Goal: Check status

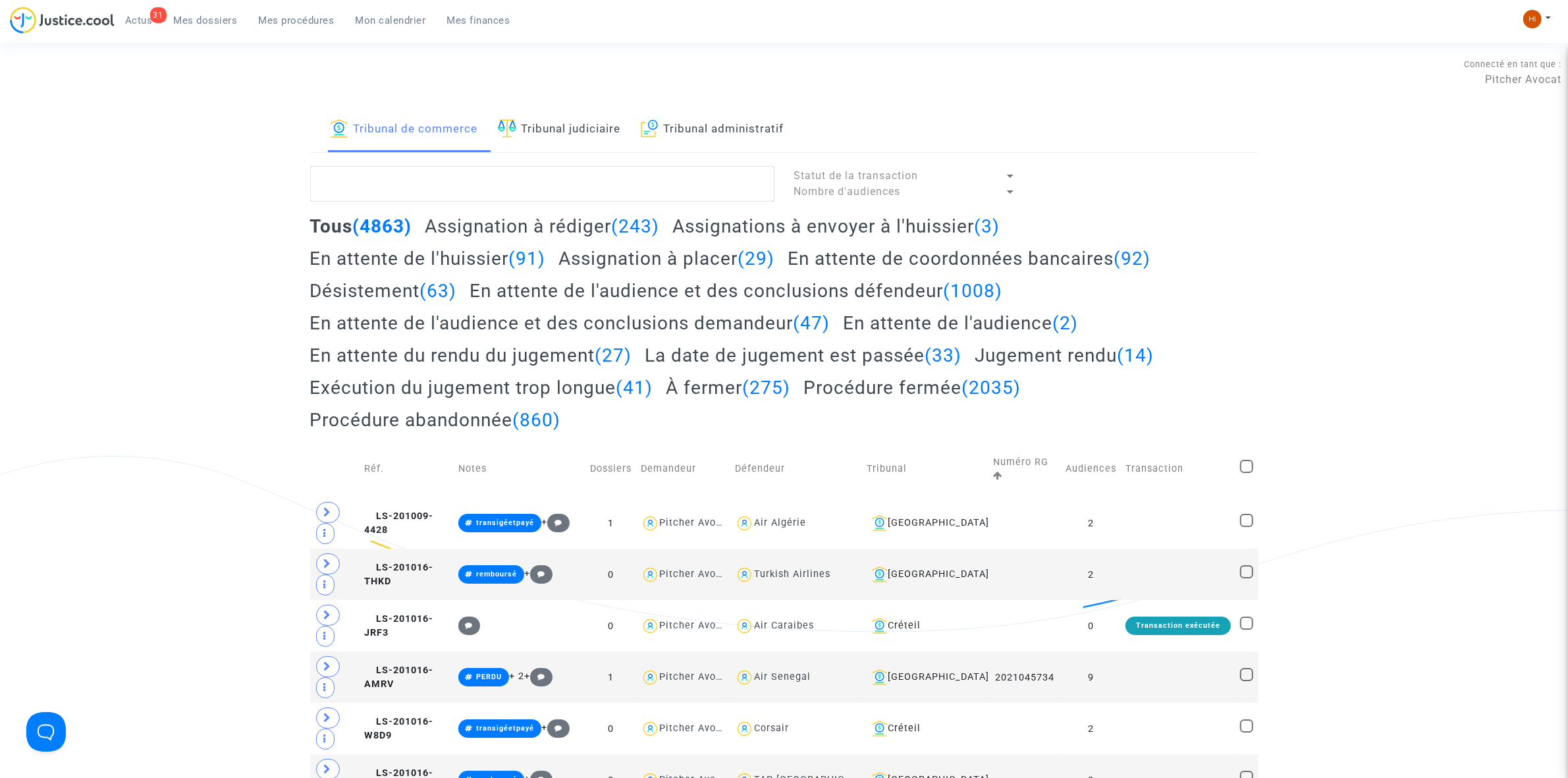
click at [675, 146] on link "Tribunal administratif" at bounding box center [713, 130] width 144 height 45
click at [642, 186] on textarea at bounding box center [542, 184] width 464 height 35
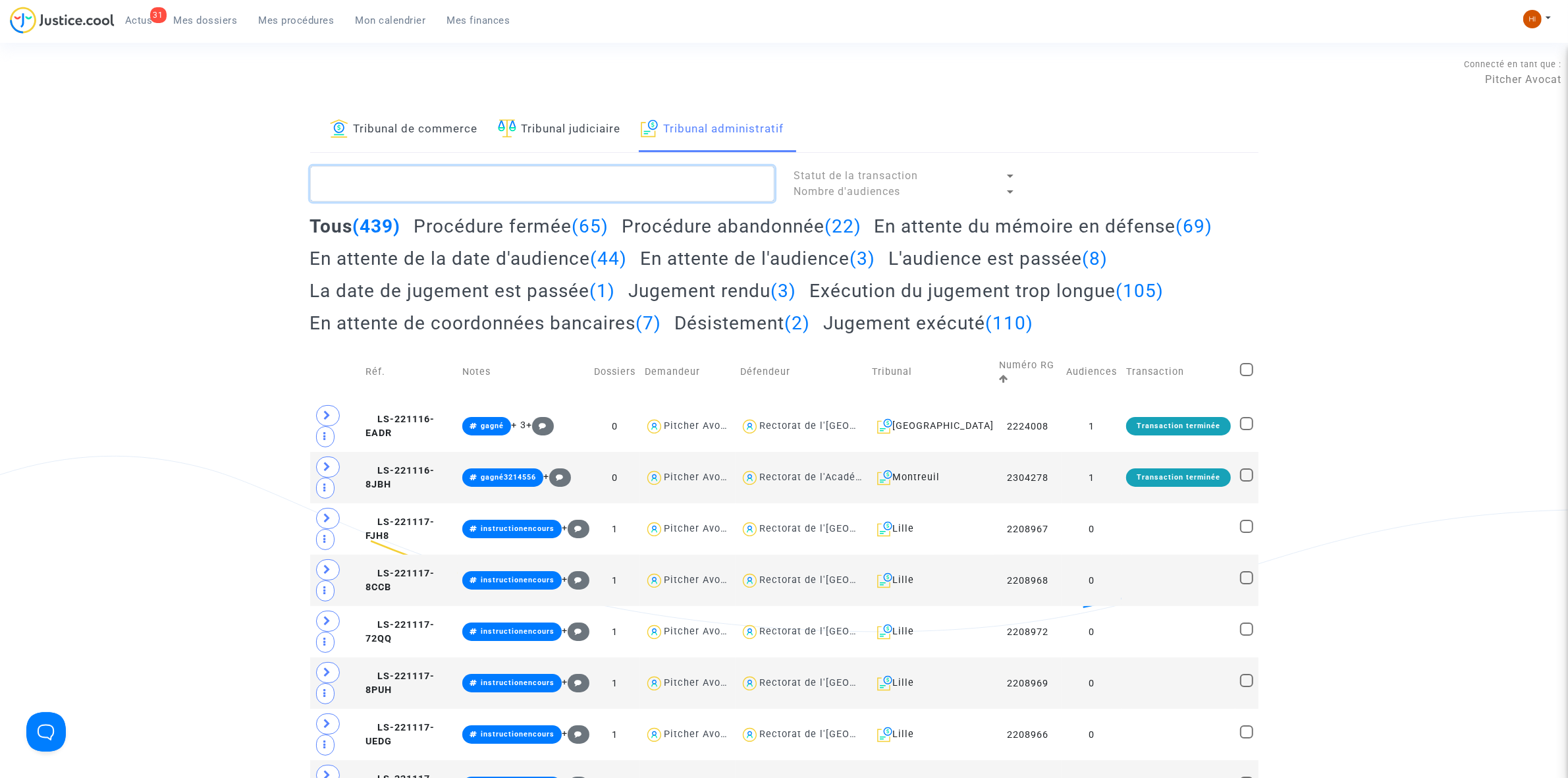
click at [544, 195] on textarea at bounding box center [542, 184] width 464 height 35
paste textarea "2501506"
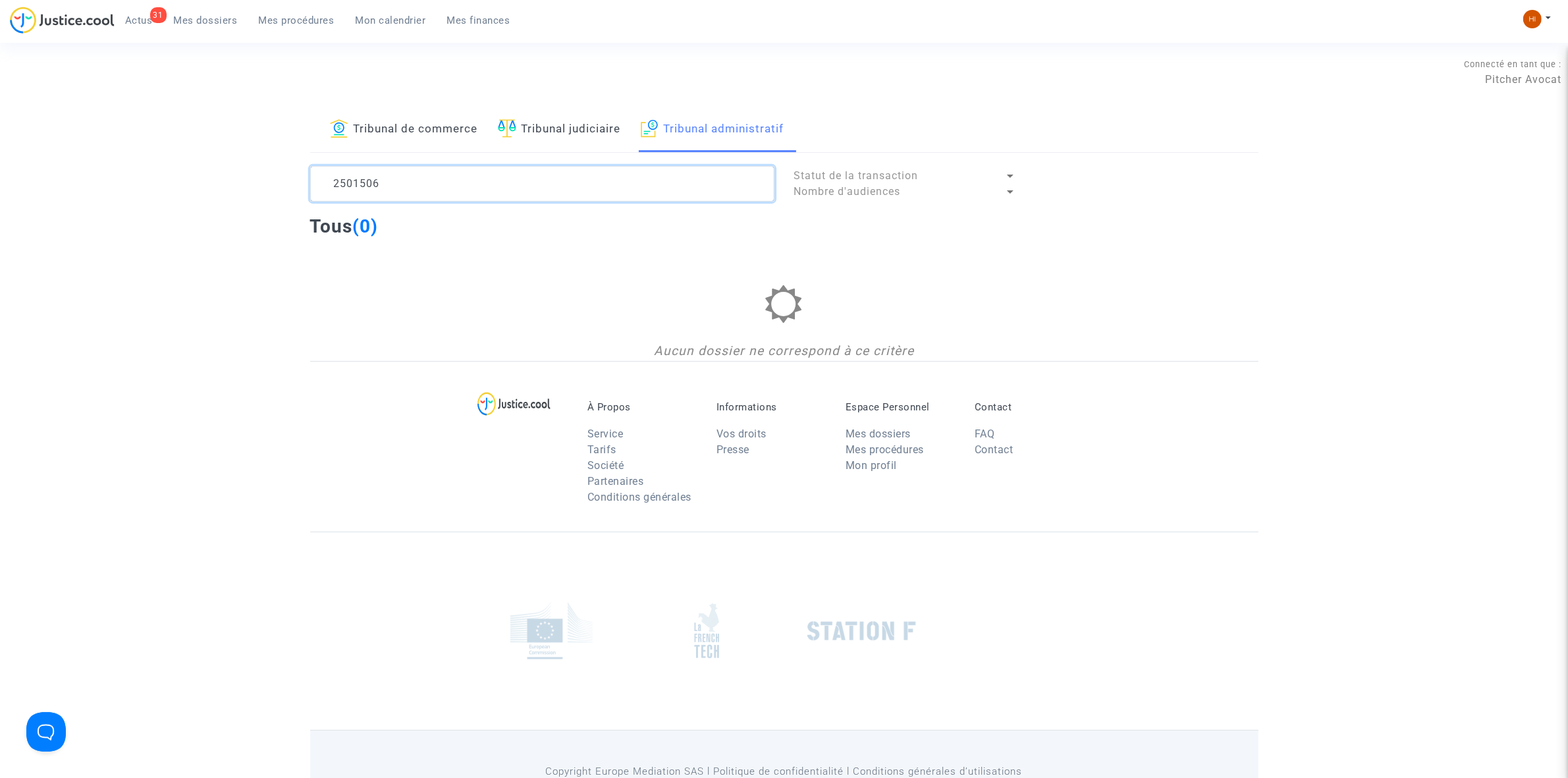
type textarea "2501506"
click at [445, 190] on textarea at bounding box center [542, 184] width 464 height 35
click at [1522, 27] on div "Mon profil Changer de compte Paramètres Déconnexion" at bounding box center [1536, 19] width 29 height 19
click at [1534, 19] on img at bounding box center [1532, 19] width 19 height 19
click at [1524, 71] on link "Changer de compte" at bounding box center [1484, 68] width 133 height 21
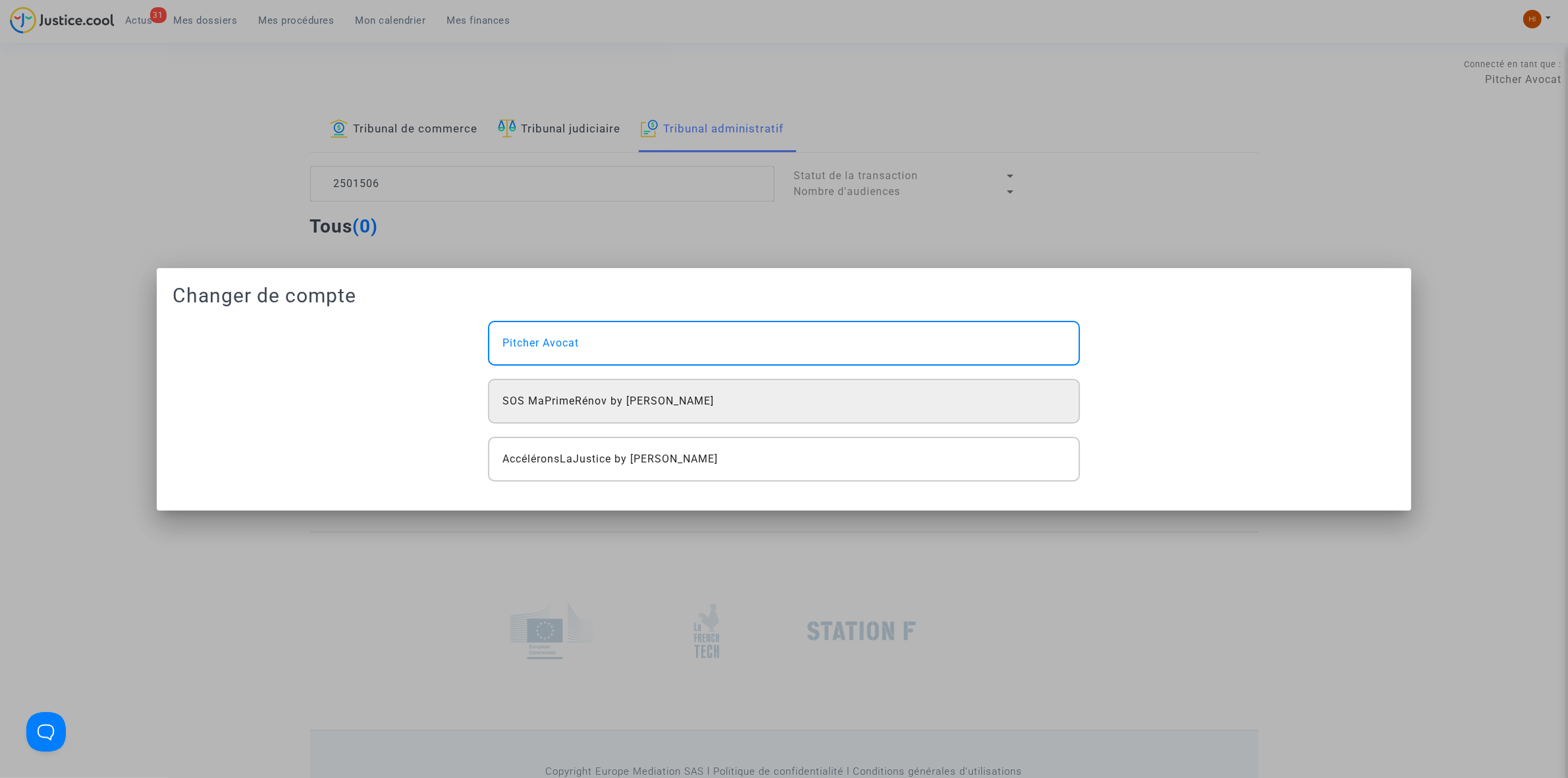
click at [939, 418] on div "SOS MaPrimeRénov by [PERSON_NAME]" at bounding box center [783, 401] width 591 height 45
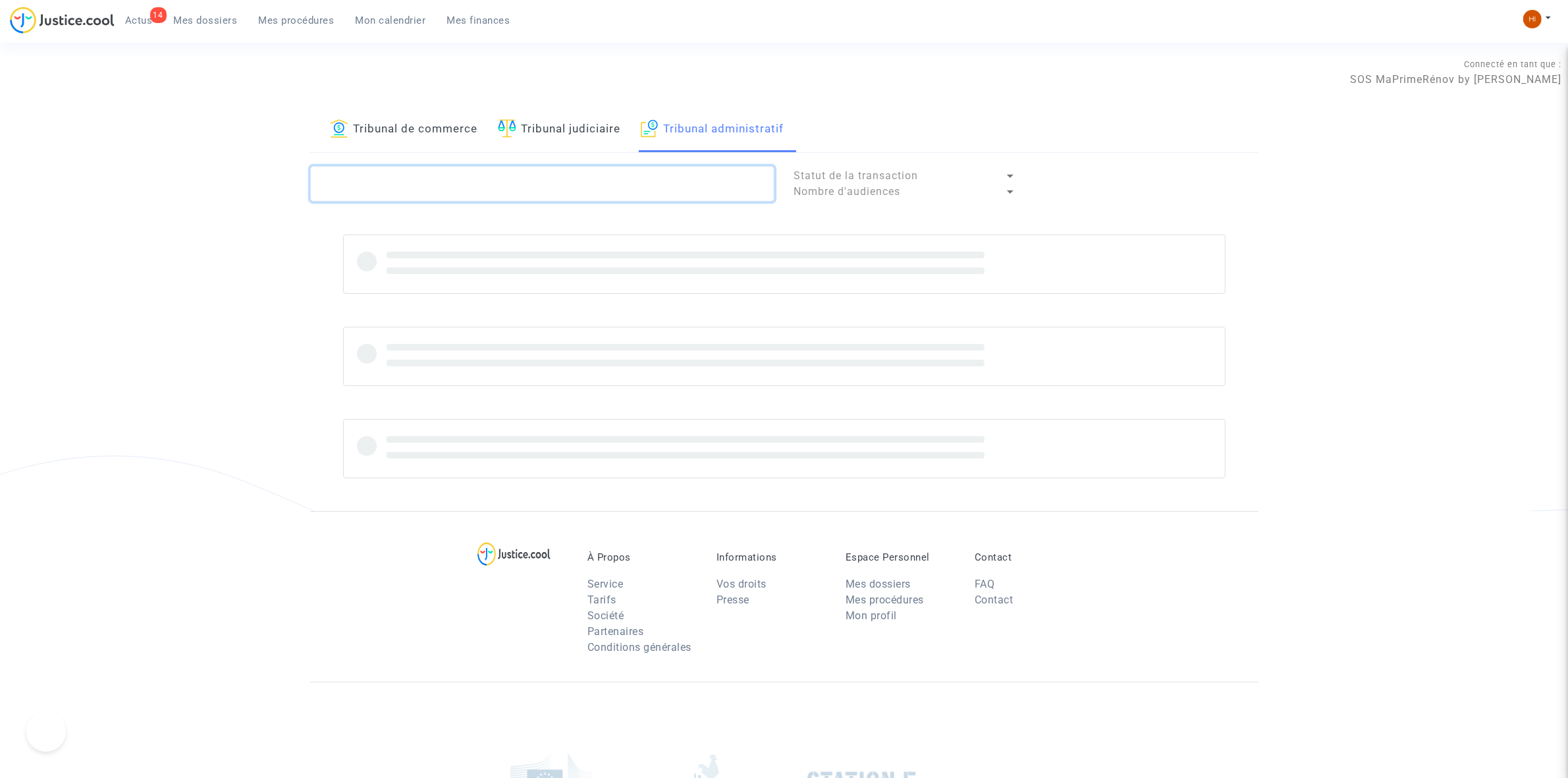
click at [557, 179] on textarea at bounding box center [542, 184] width 464 height 35
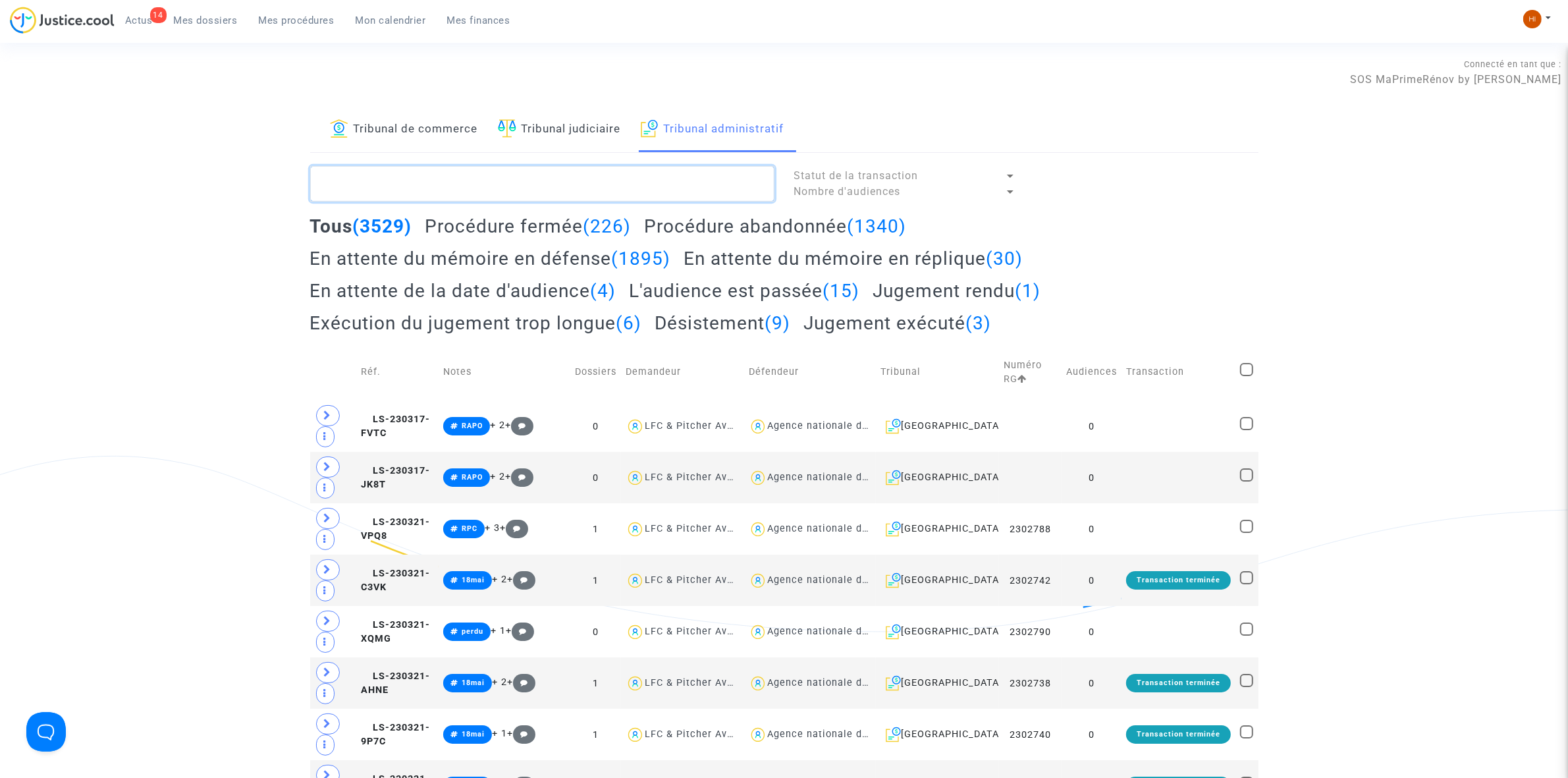
paste textarea "2501506"
type textarea "2501506"
